Goal: Information Seeking & Learning: Learn about a topic

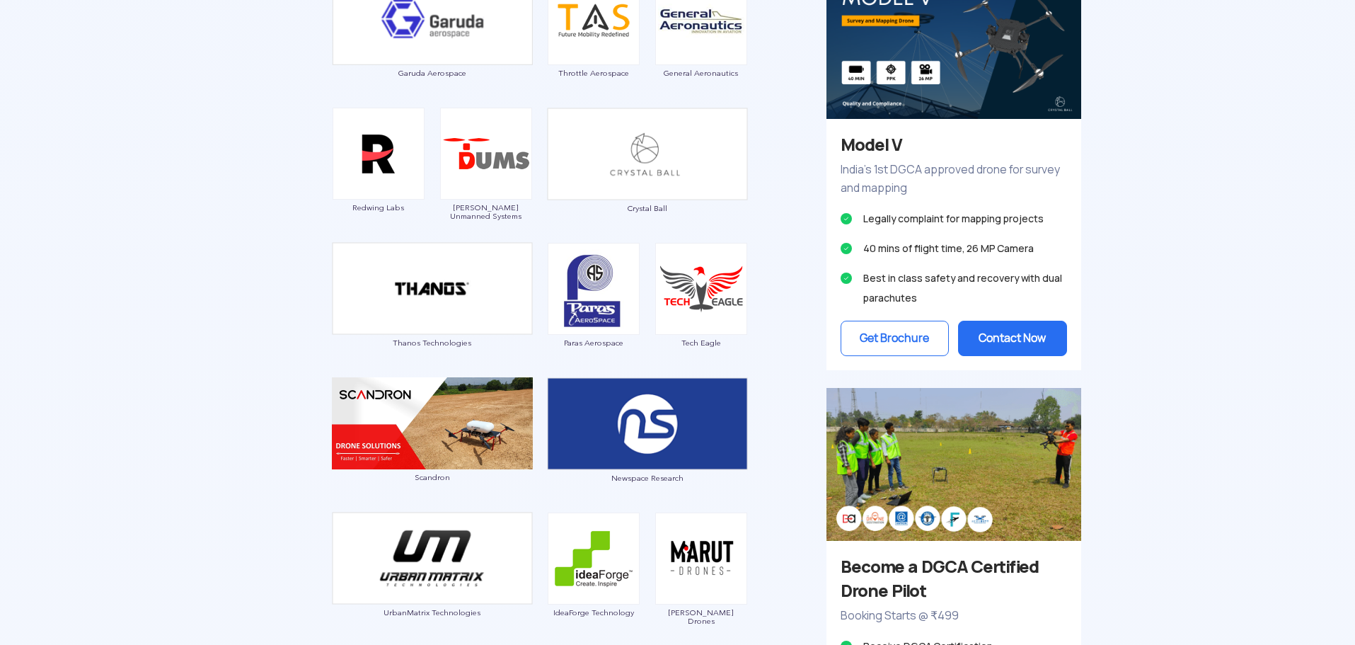
scroll to position [1132, 0]
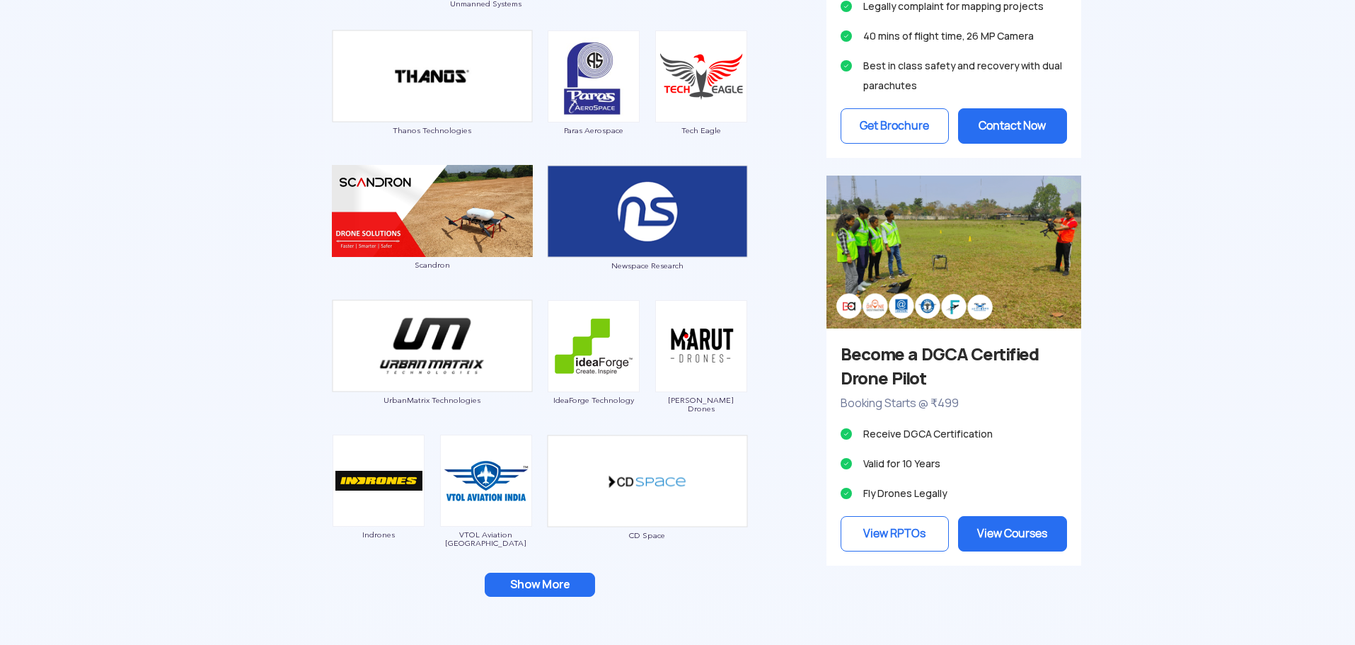
click at [555, 579] on button "Show More" at bounding box center [540, 585] width 110 height 24
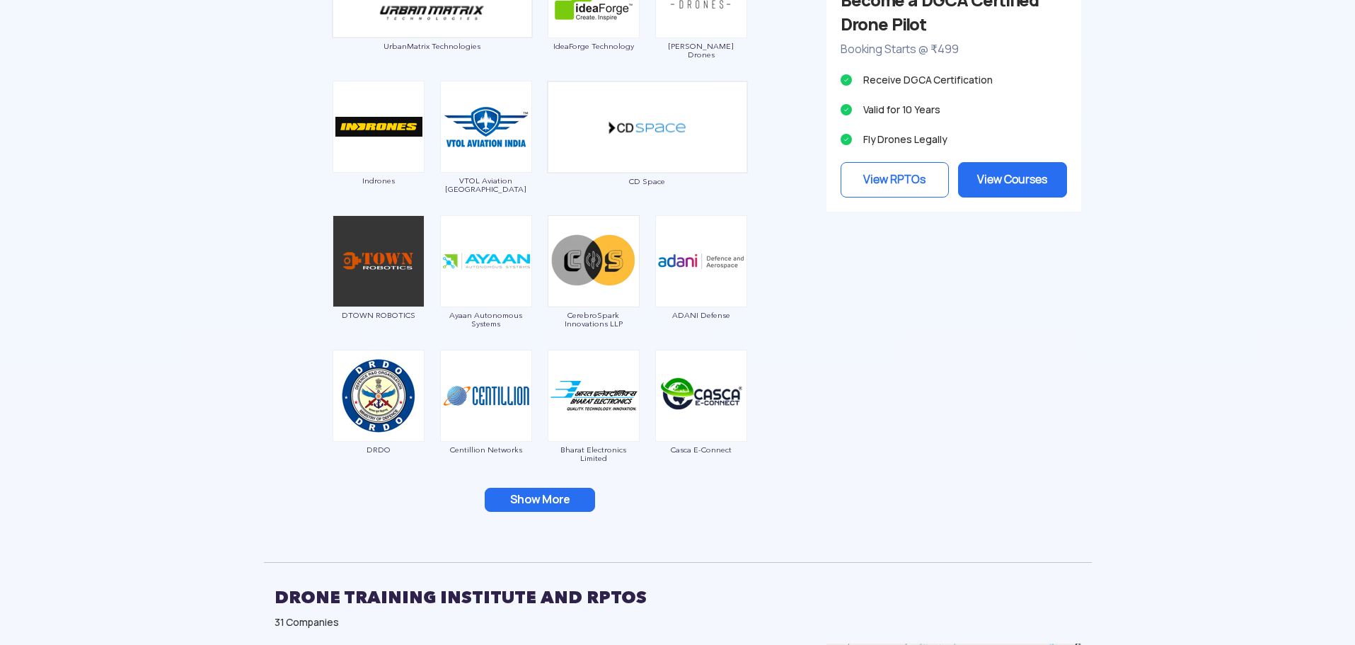
scroll to position [1557, 0]
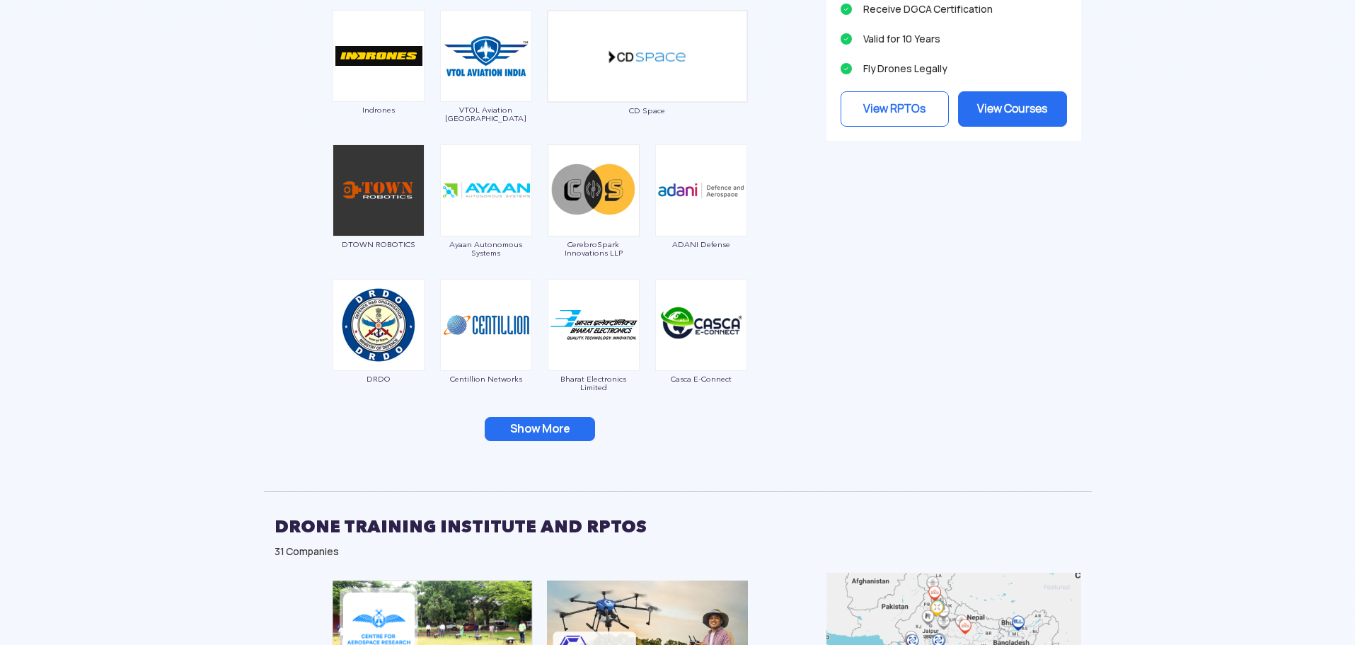
click at [534, 429] on button "Show More" at bounding box center [540, 429] width 110 height 24
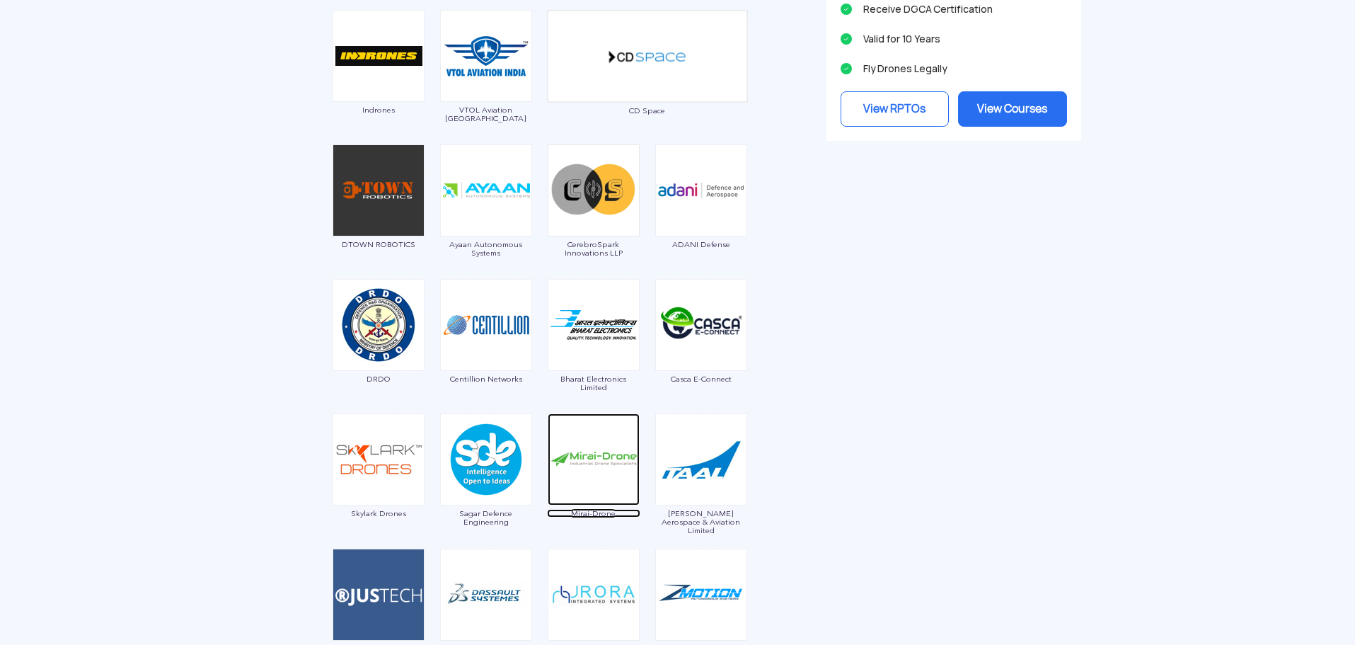
scroll to position [1699, 0]
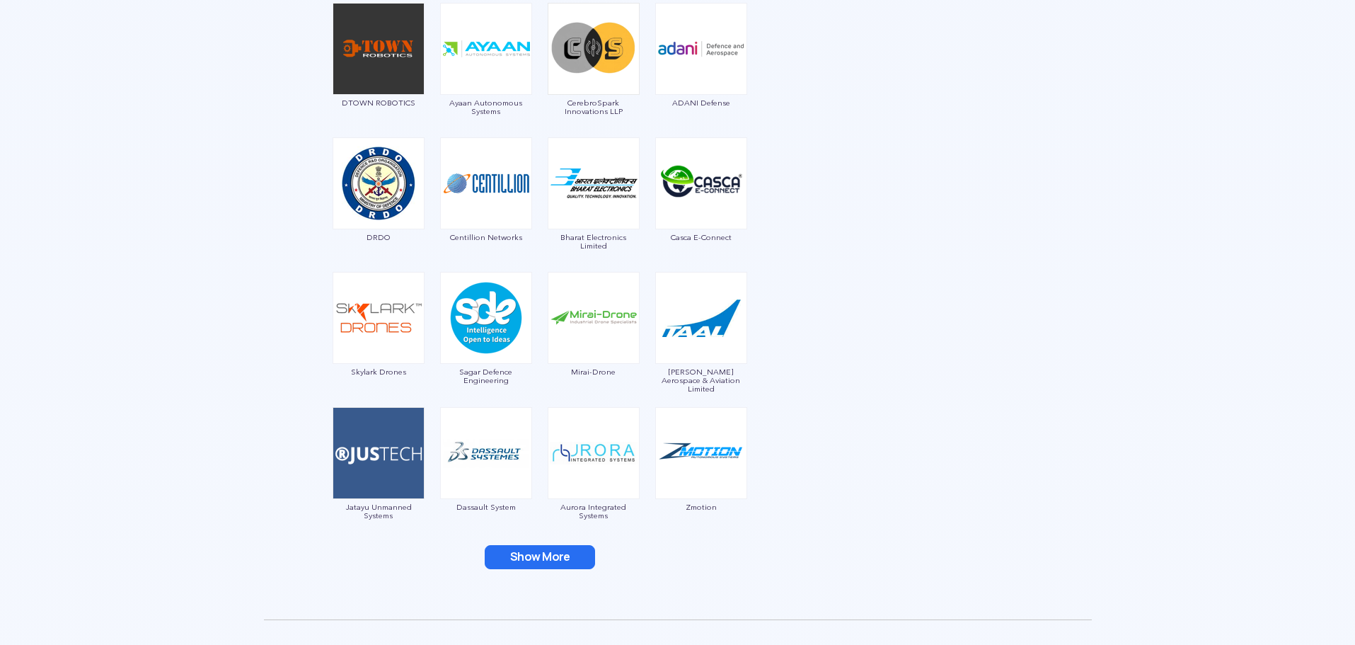
click at [525, 549] on button "Show More" at bounding box center [540, 557] width 110 height 24
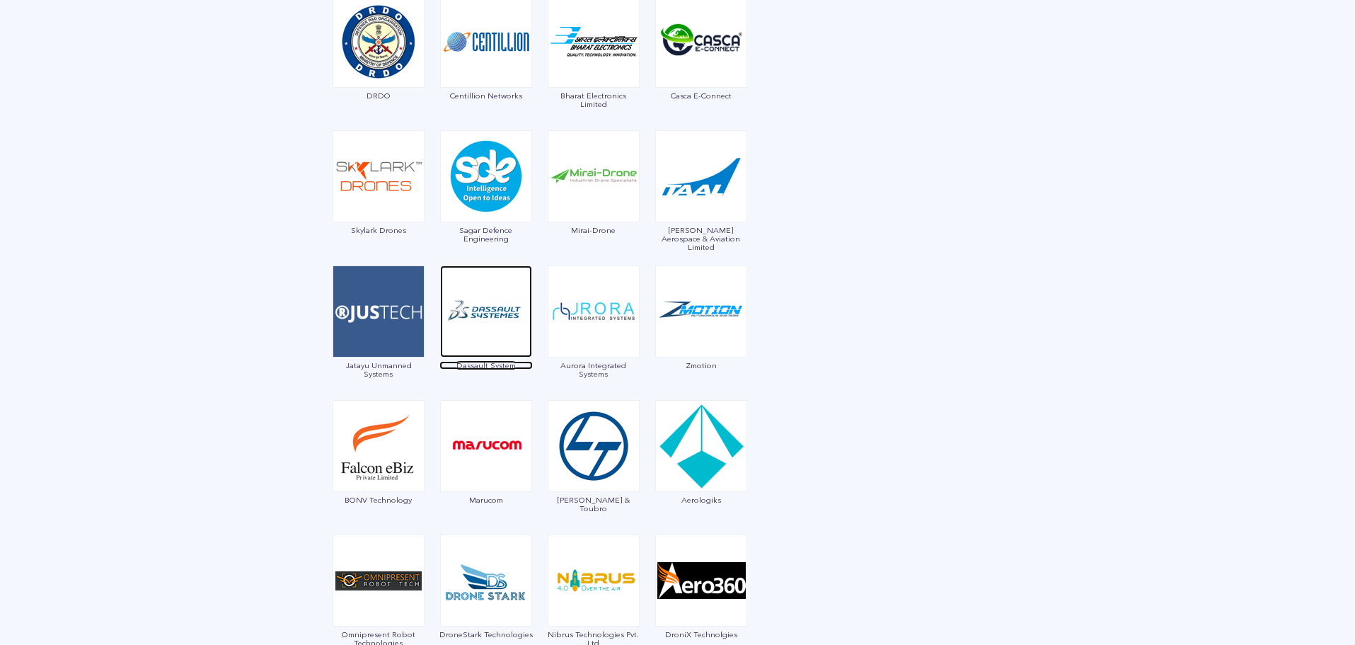
scroll to position [1982, 0]
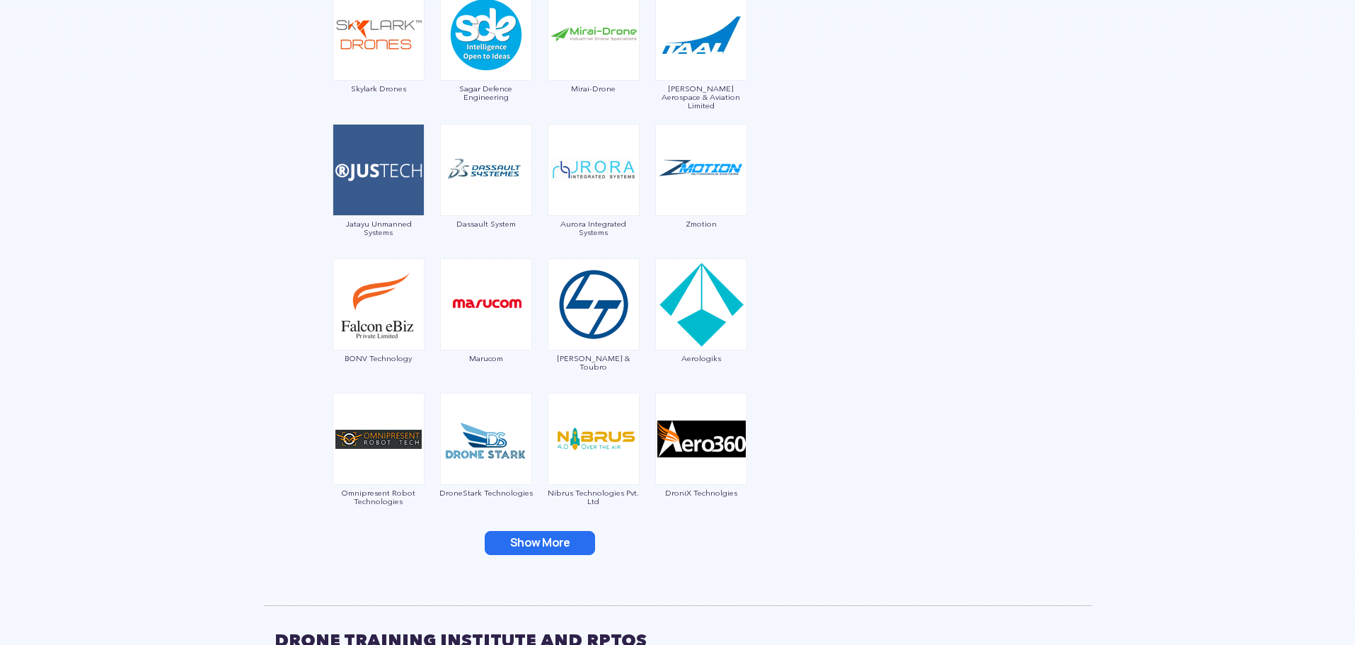
click at [558, 546] on button "Show More" at bounding box center [540, 543] width 110 height 24
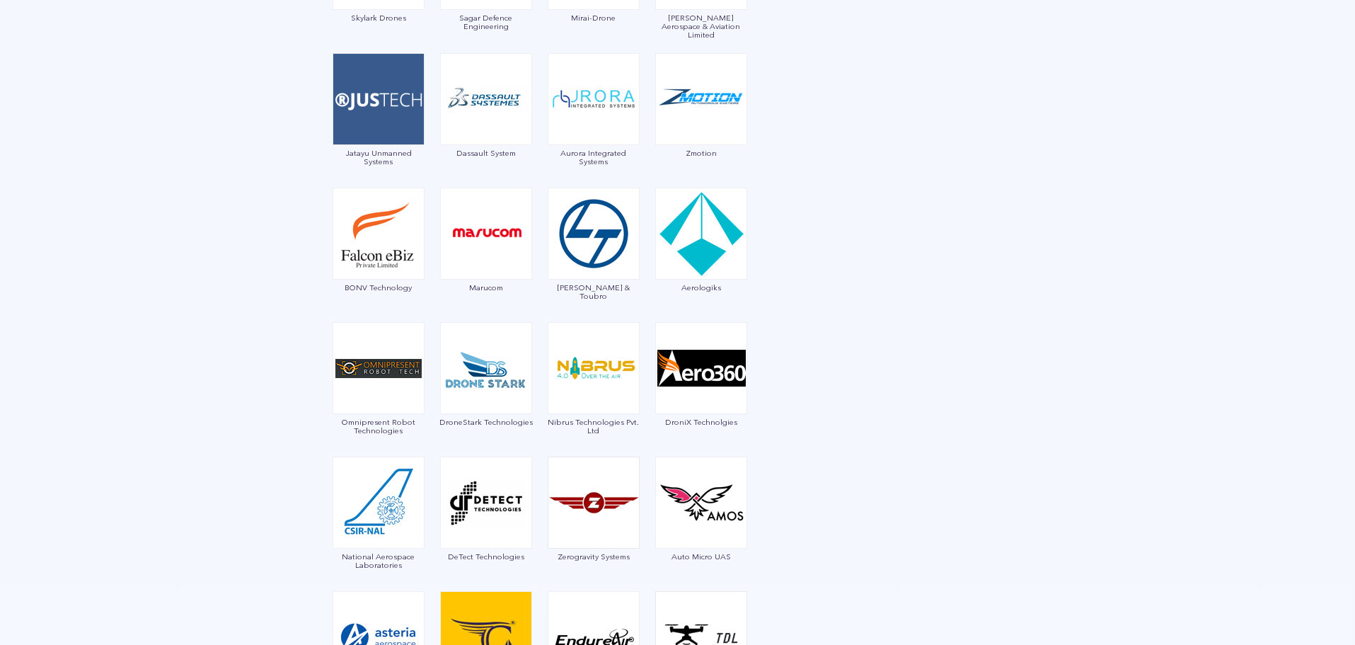
scroll to position [2194, 0]
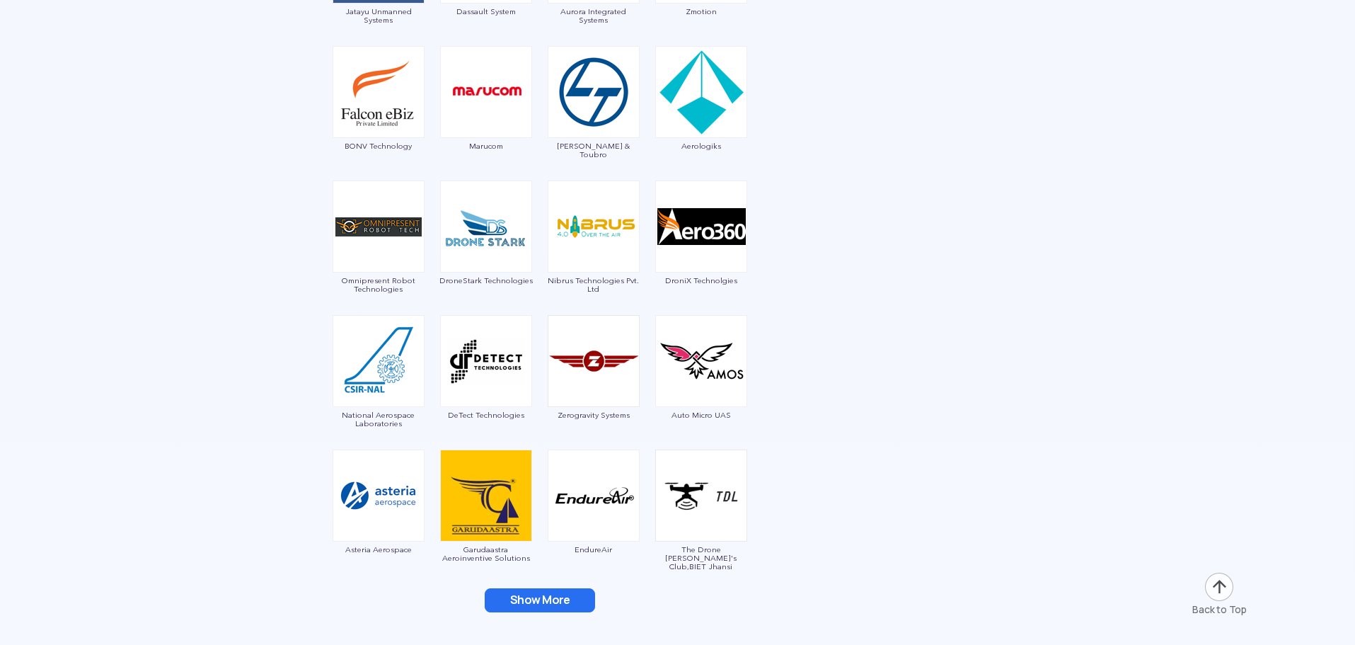
click at [546, 592] on button "Show More" at bounding box center [540, 600] width 110 height 24
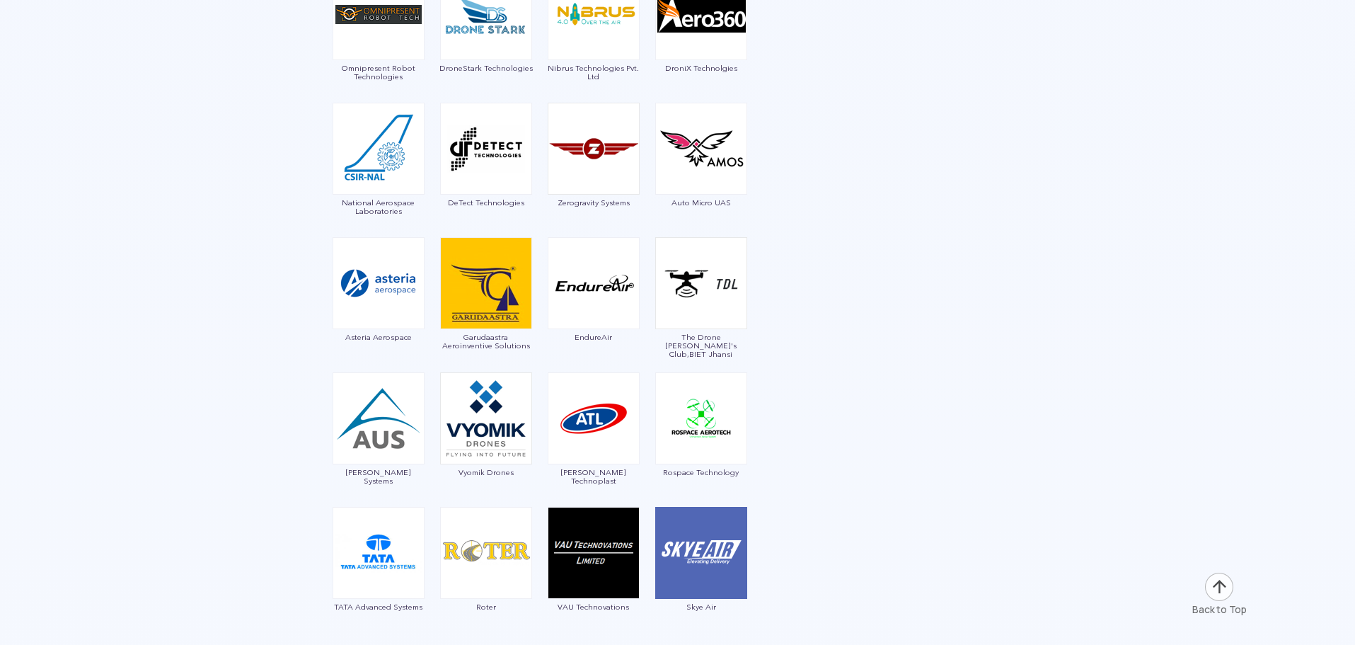
scroll to position [2477, 0]
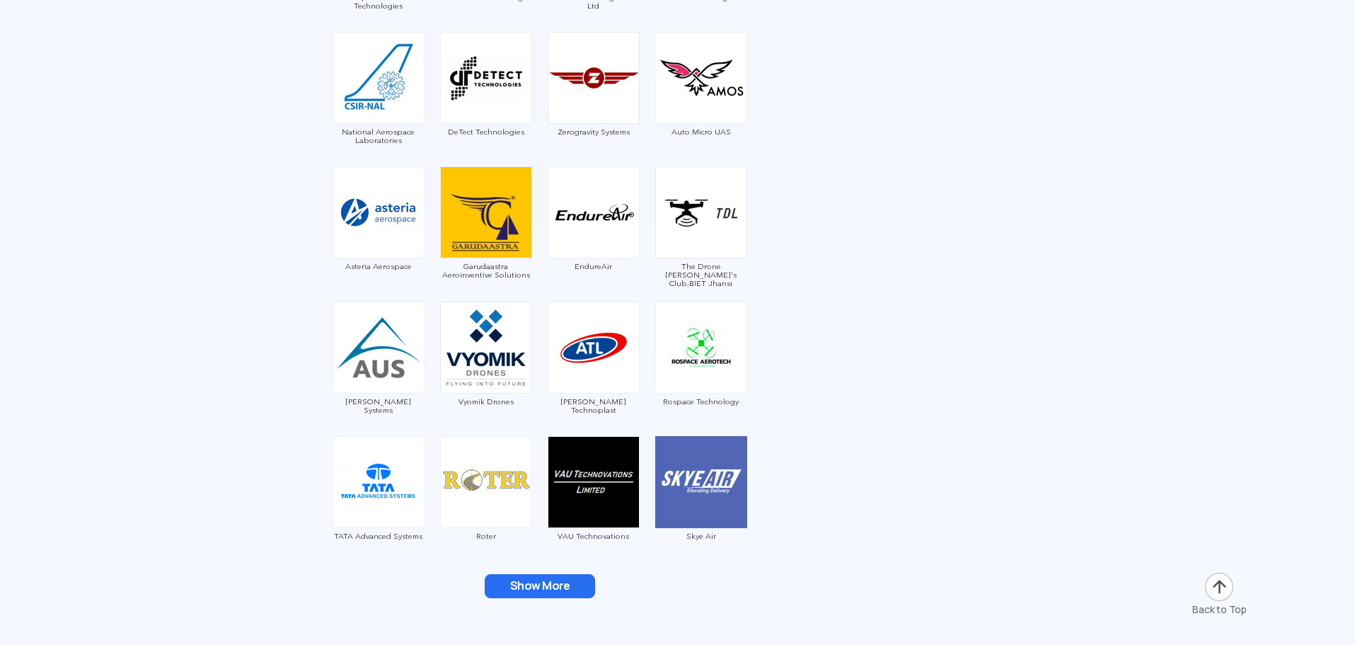
click at [537, 590] on button "Show More" at bounding box center [540, 586] width 110 height 24
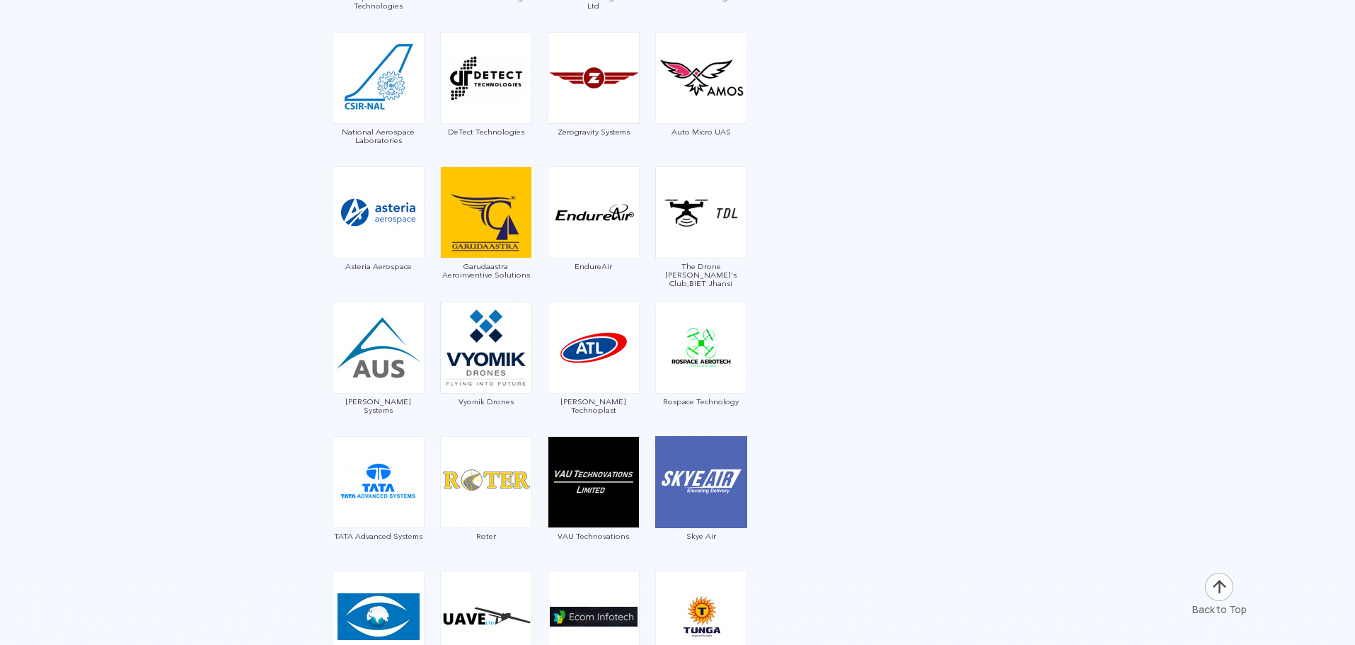
drag, startPoint x: 457, startPoint y: 505, endPoint x: 940, endPoint y: 363, distance: 503.3
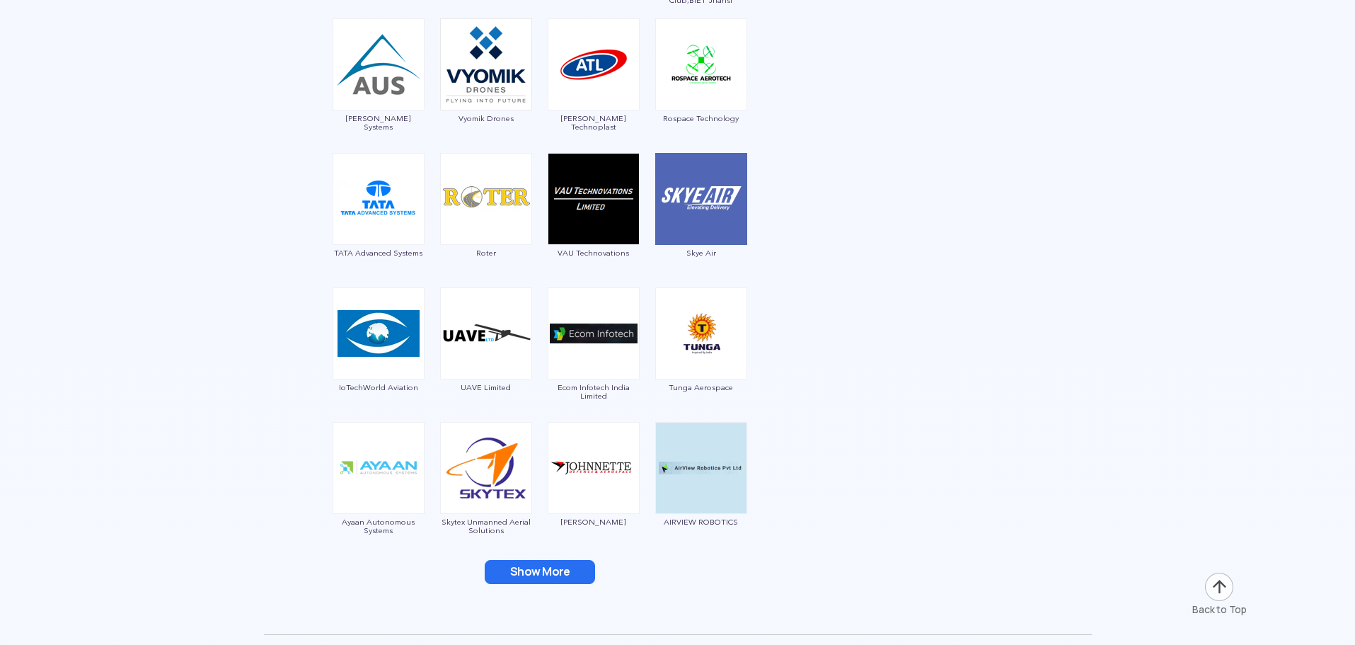
click at [540, 567] on button "Show More" at bounding box center [540, 572] width 110 height 24
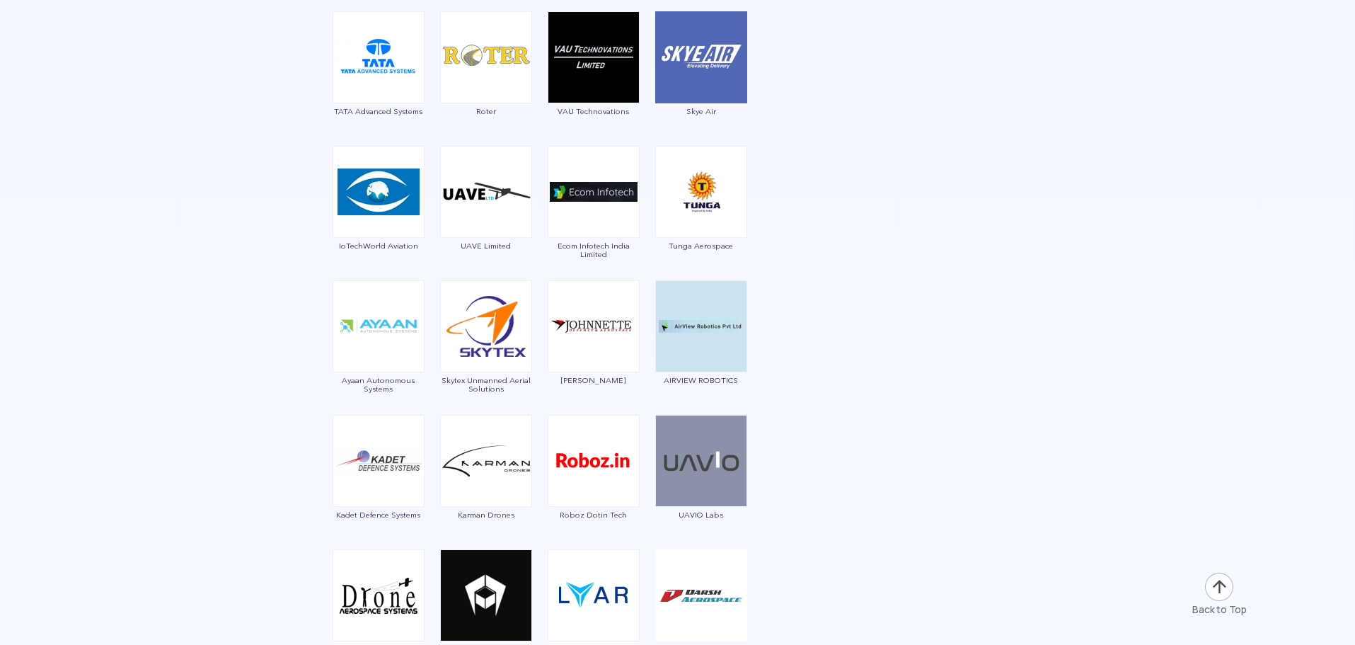
scroll to position [3114, 0]
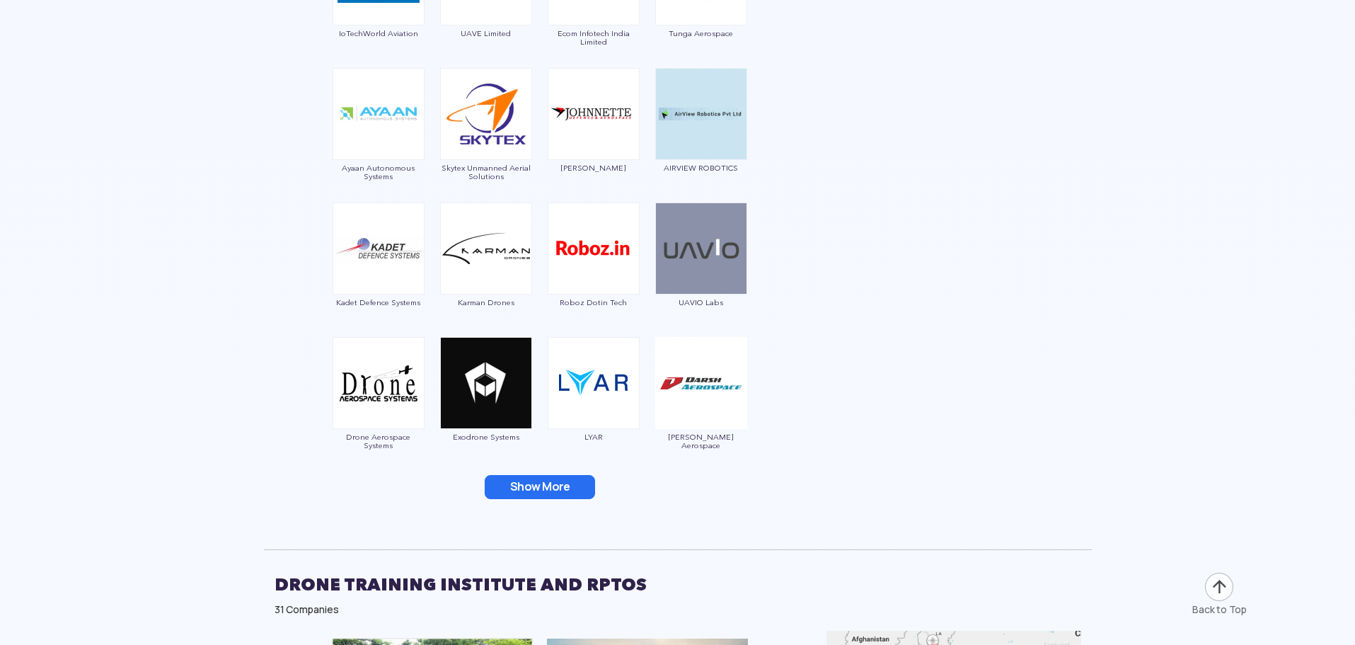
click at [523, 482] on button "Show More" at bounding box center [540, 487] width 110 height 24
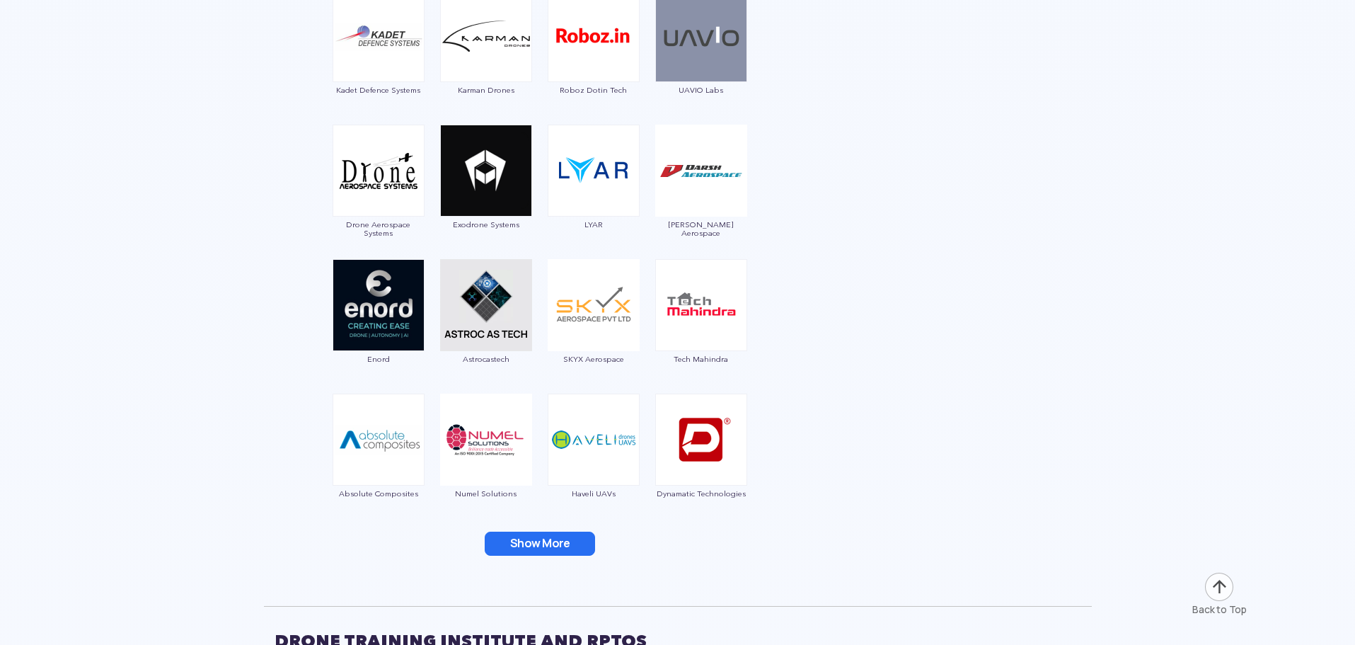
scroll to position [3397, 0]
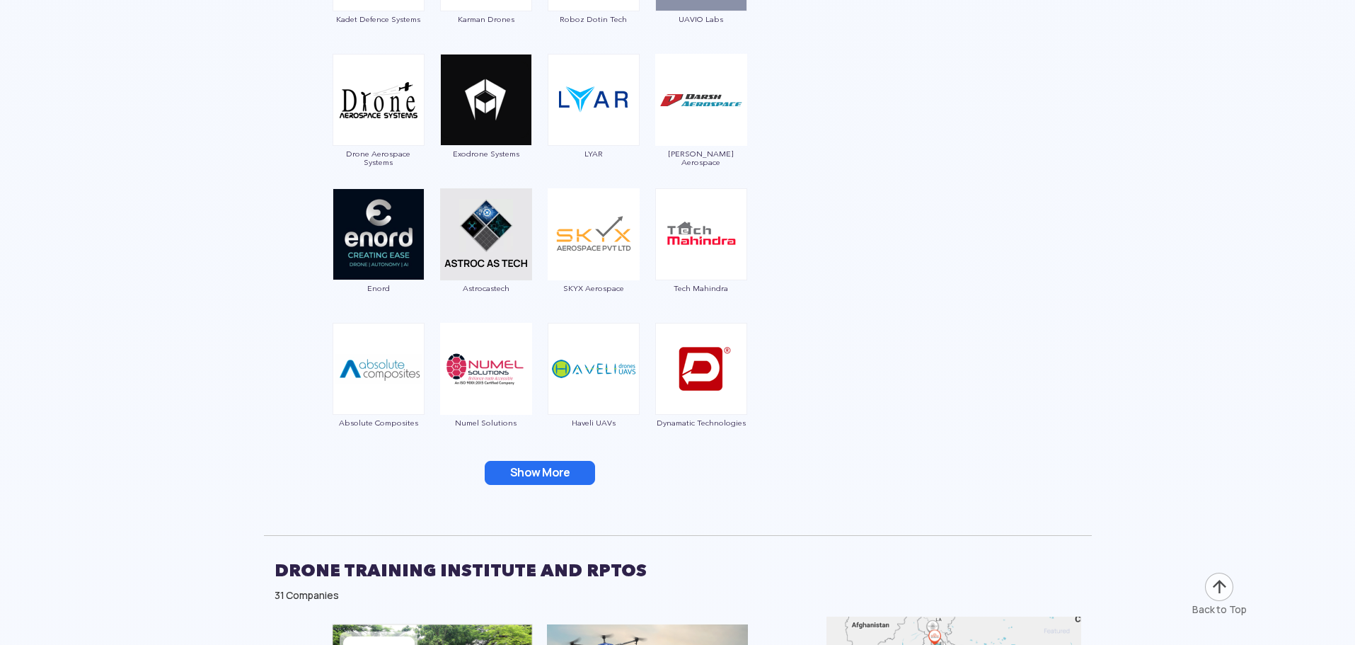
click at [554, 461] on button "Show More" at bounding box center [540, 473] width 110 height 24
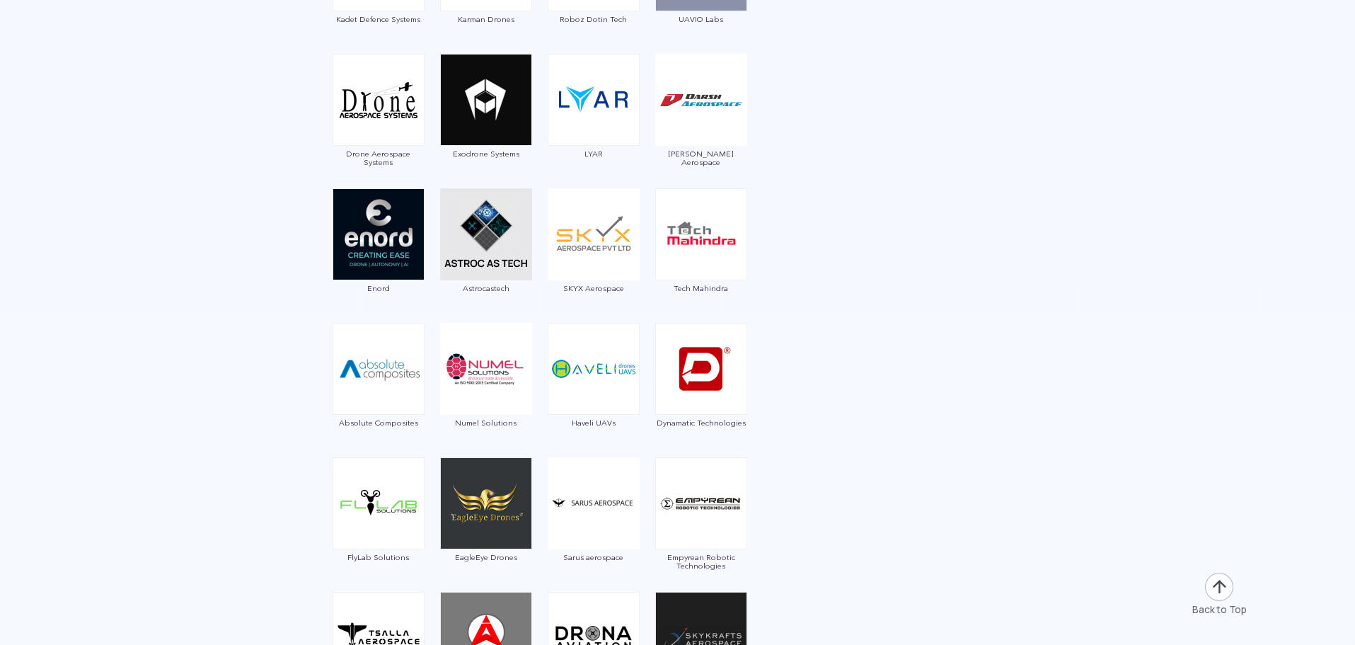
scroll to position [3539, 0]
